Goal: Transaction & Acquisition: Download file/media

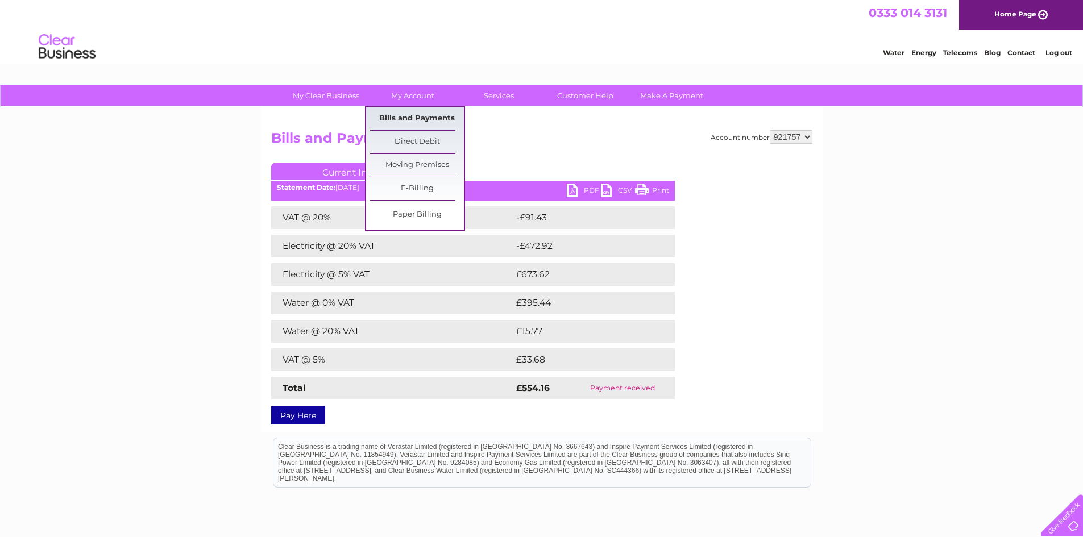
click at [413, 116] on link "Bills and Payments" at bounding box center [417, 118] width 94 height 23
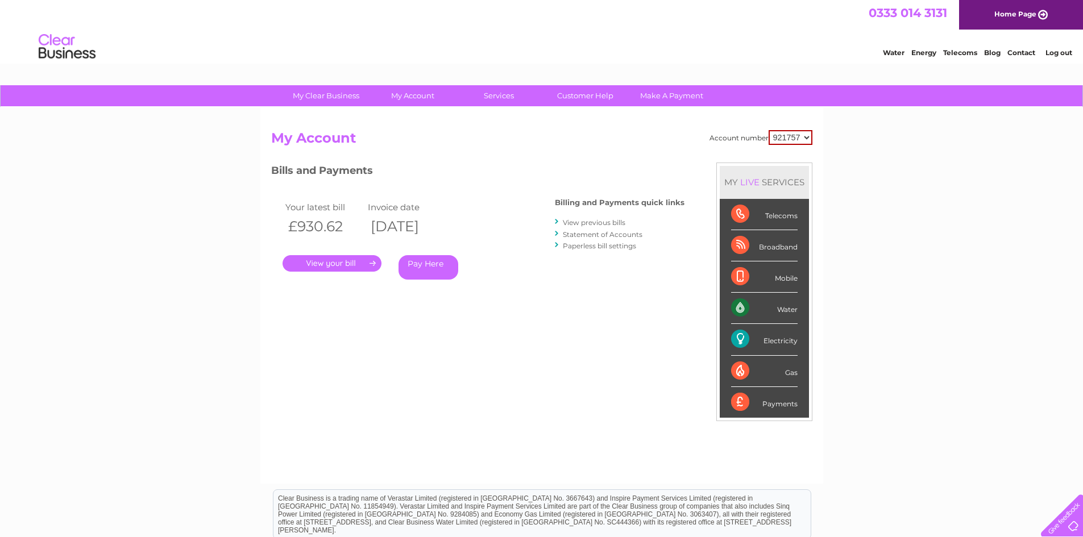
click at [592, 225] on link "View previous bills" at bounding box center [594, 222] width 63 height 9
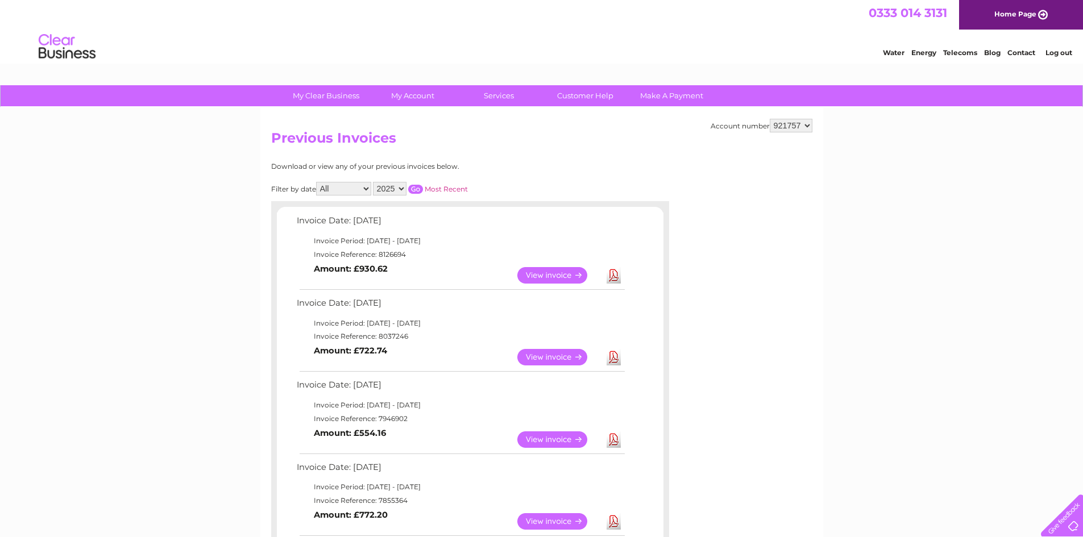
click at [546, 436] on link "View" at bounding box center [559, 439] width 84 height 16
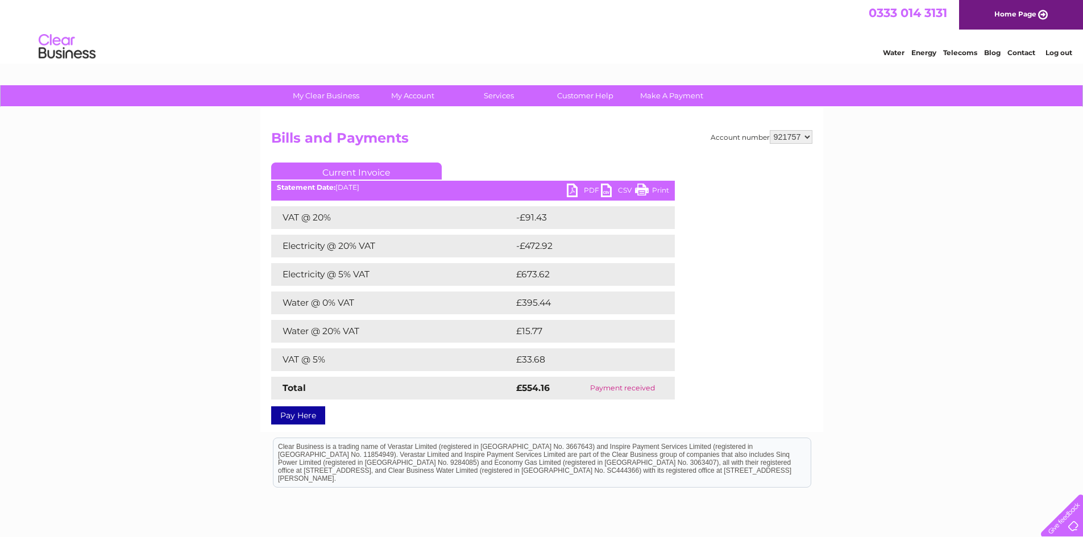
click at [570, 186] on link "PDF" at bounding box center [584, 192] width 34 height 16
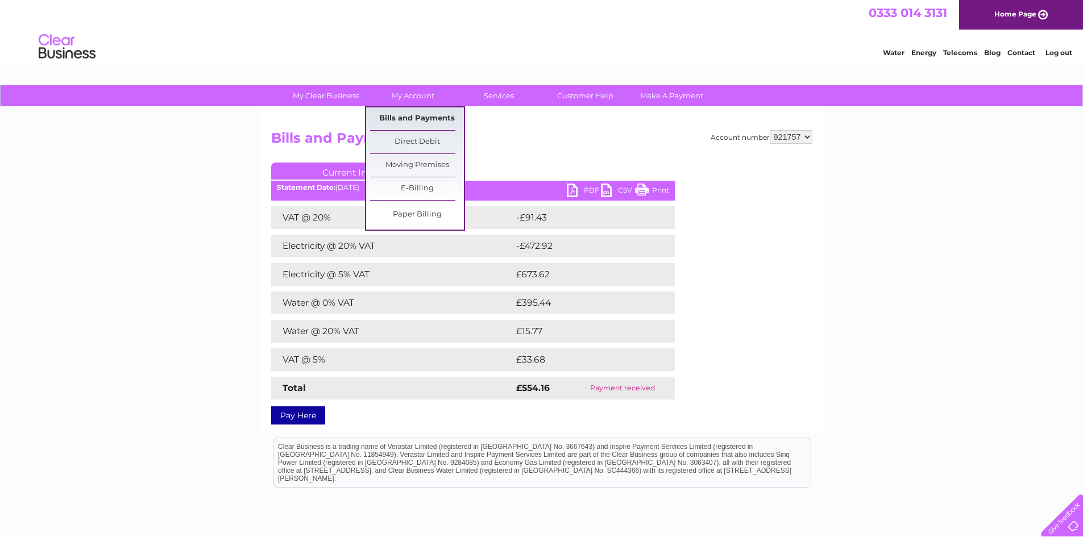
click at [420, 113] on link "Bills and Payments" at bounding box center [417, 118] width 94 height 23
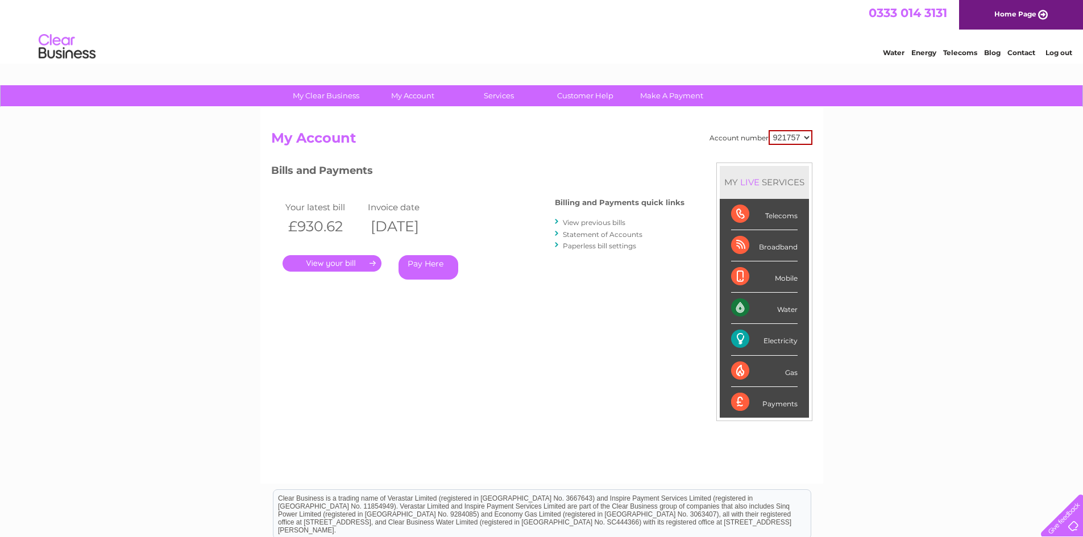
click at [602, 222] on link "View previous bills" at bounding box center [594, 222] width 63 height 9
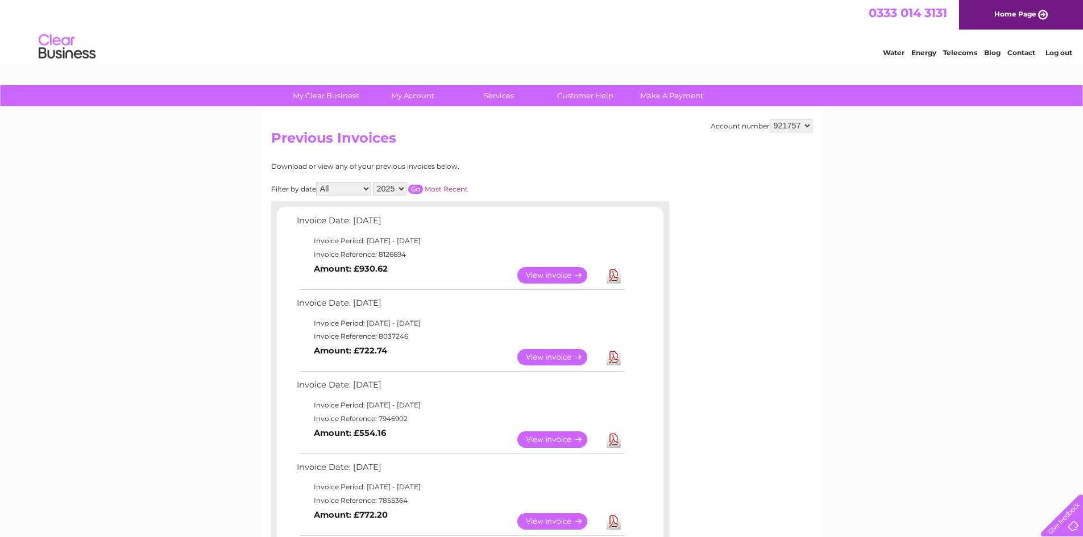
click at [615, 356] on link "Download" at bounding box center [613, 357] width 14 height 16
click at [560, 356] on link "View" at bounding box center [559, 357] width 84 height 16
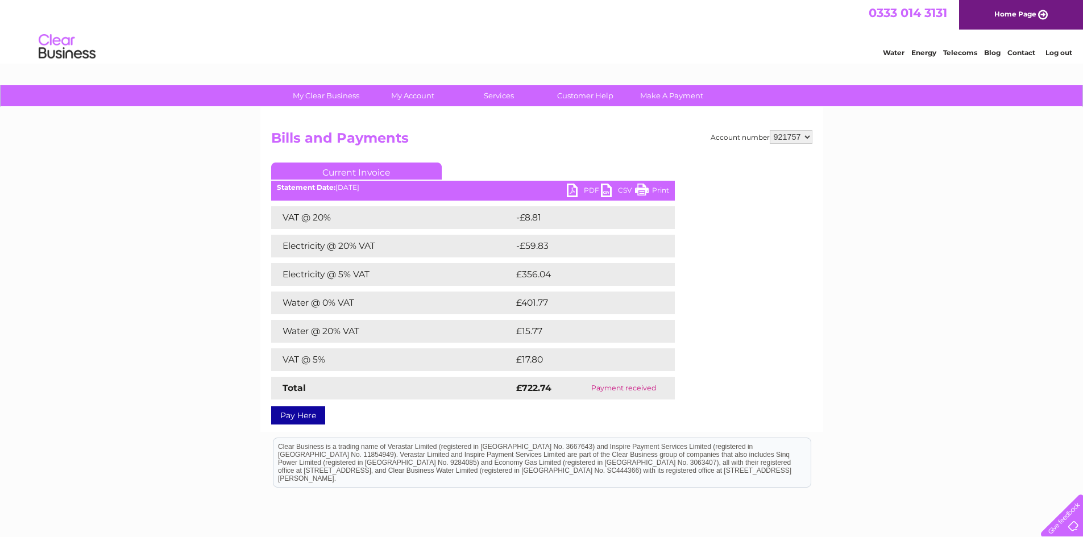
click at [571, 192] on link "PDF" at bounding box center [584, 192] width 34 height 16
